Goal: Navigation & Orientation: Find specific page/section

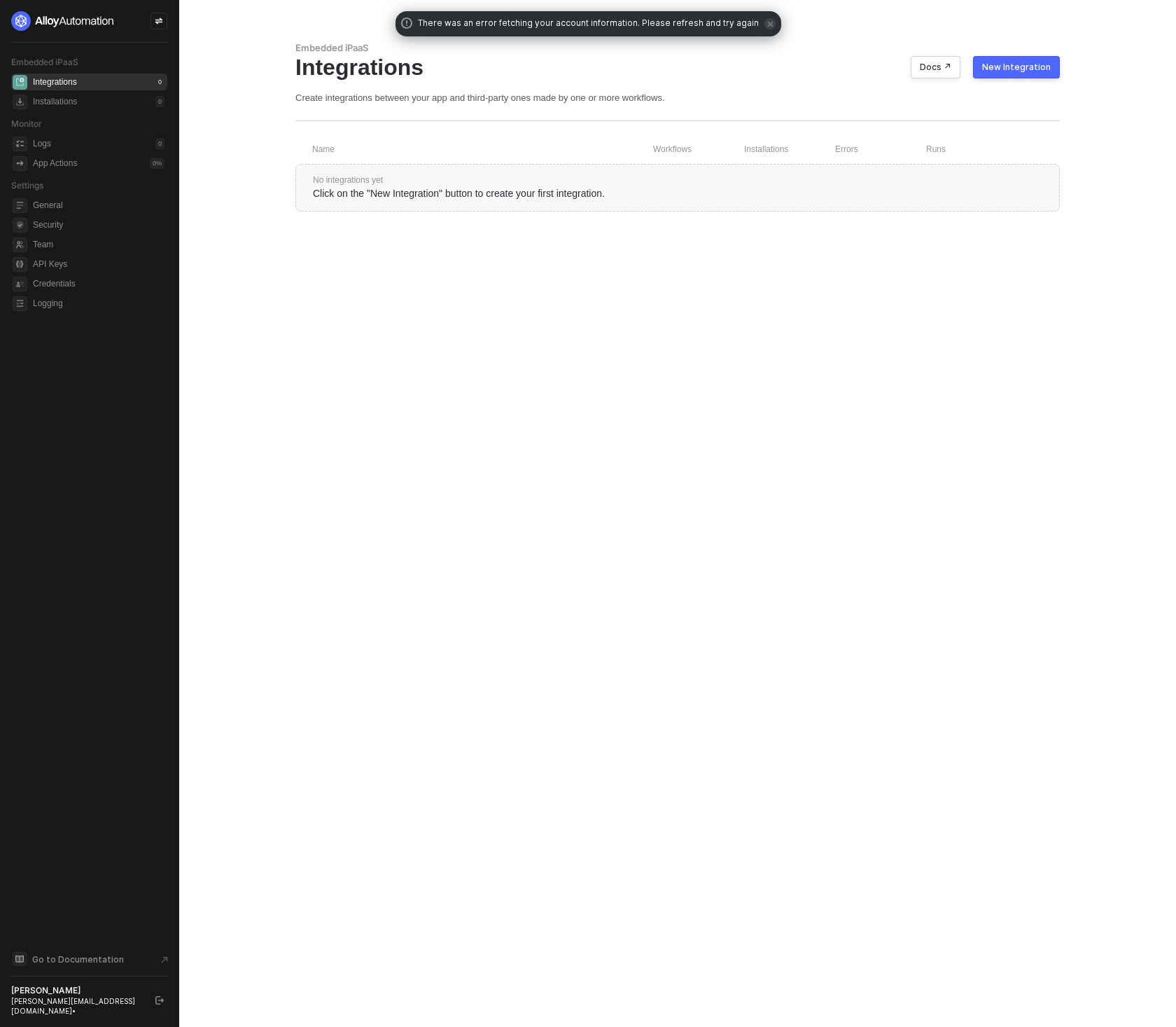
click at [160, 1005] on icon "logout" at bounding box center [159, 1000] width 8 height 8
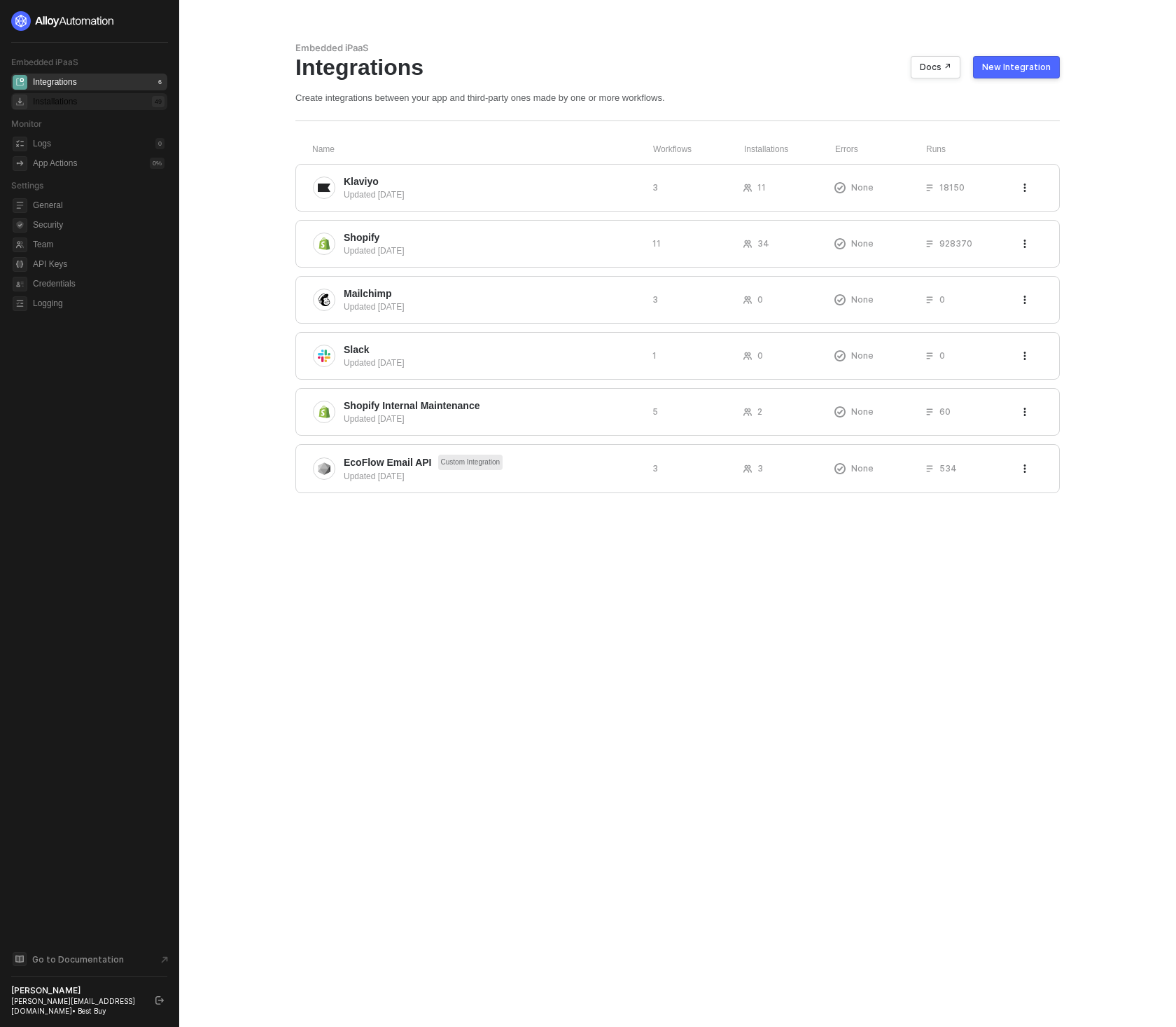
click at [63, 99] on div "Installations" at bounding box center [54, 102] width 44 height 12
